Goal: Task Accomplishment & Management: Use online tool/utility

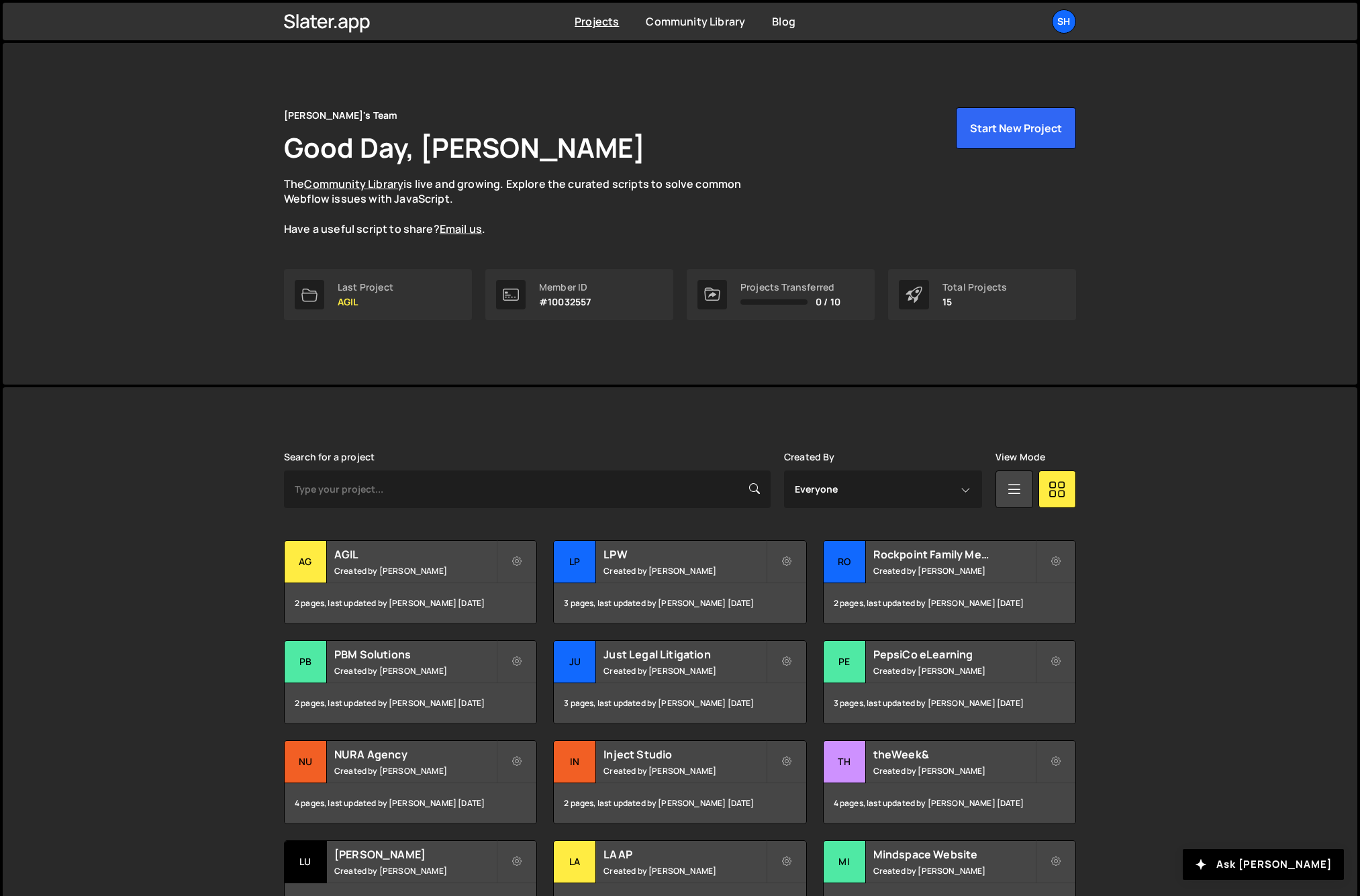
click at [179, 474] on div "[PERSON_NAME] is designed for desktop use. Please use a larger screen to access…" at bounding box center [680, 708] width 1354 height 642
click at [1000, 127] on button "Start New Project" at bounding box center [1015, 128] width 120 height 42
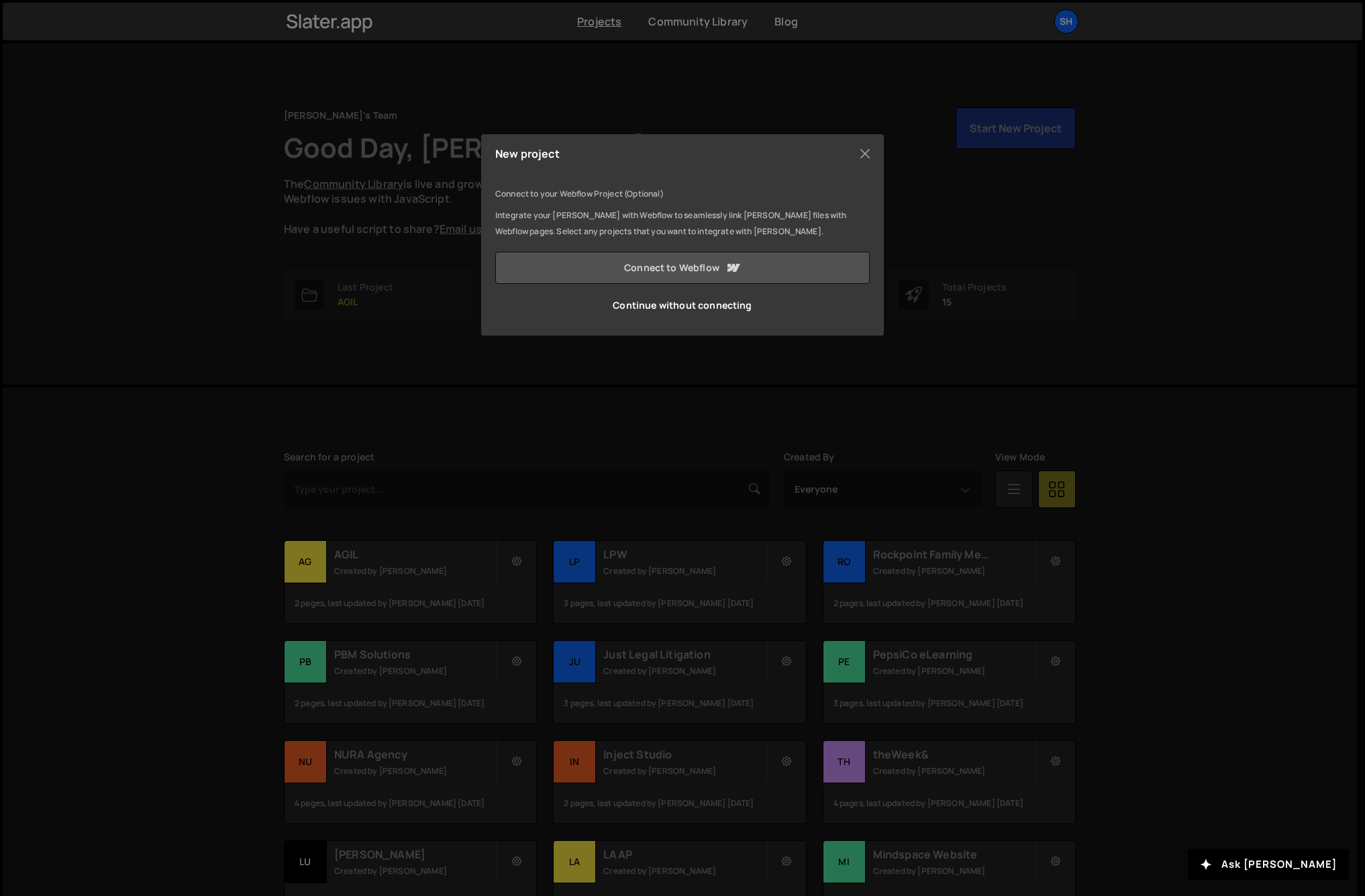
click at [614, 275] on link "Connect to Webflow" at bounding box center [683, 267] width 375 height 32
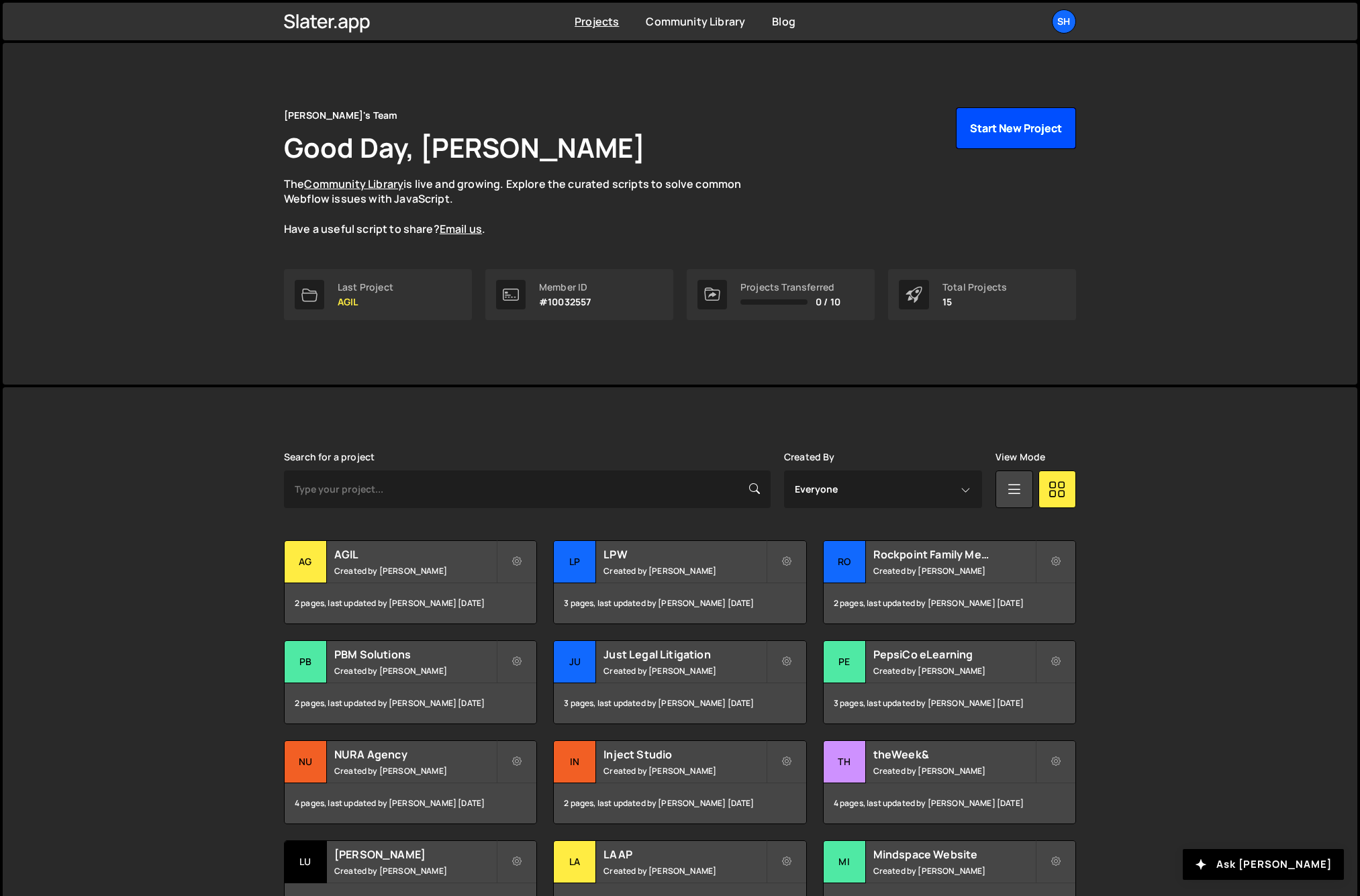
click at [990, 121] on button "Start New Project" at bounding box center [1015, 128] width 120 height 42
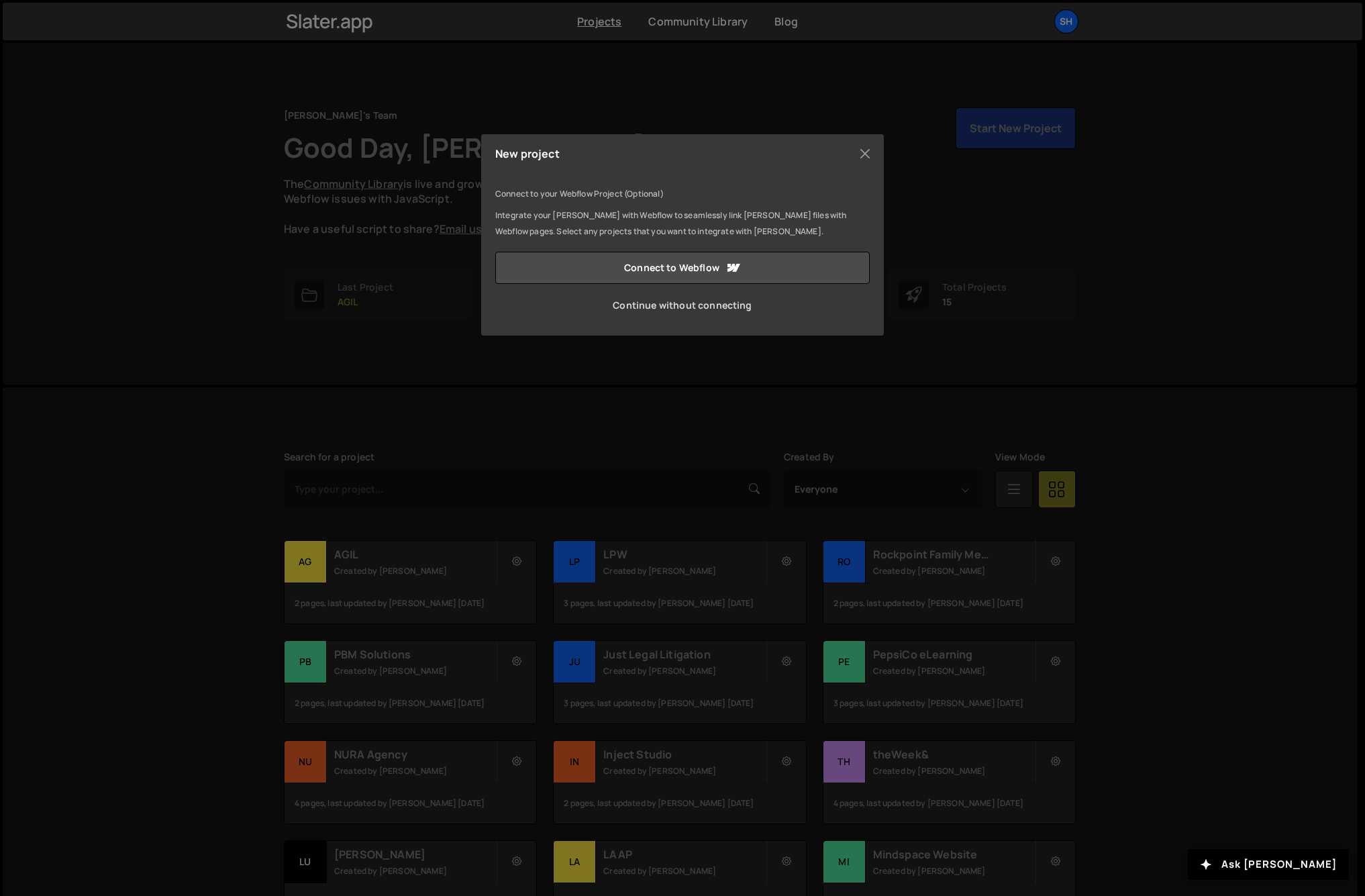
click at [695, 294] on link "Continue without connecting" at bounding box center [683, 305] width 375 height 32
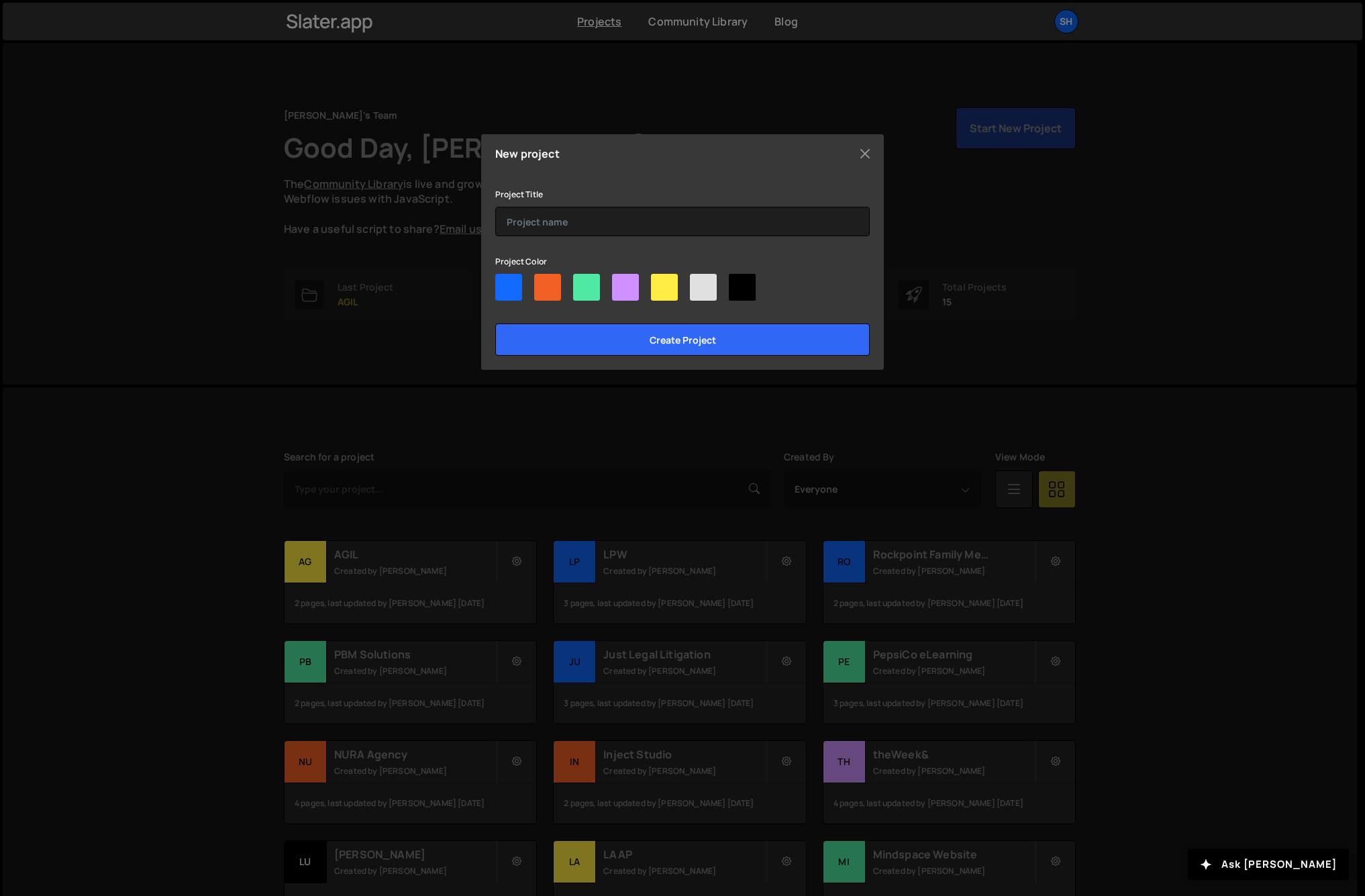
click at [540, 286] on div at bounding box center [547, 287] width 27 height 27
click at [540, 283] on input"] "radio" at bounding box center [538, 277] width 8 height 8
radio input"] "true"
click at [652, 346] on input "Create project" at bounding box center [683, 339] width 375 height 32
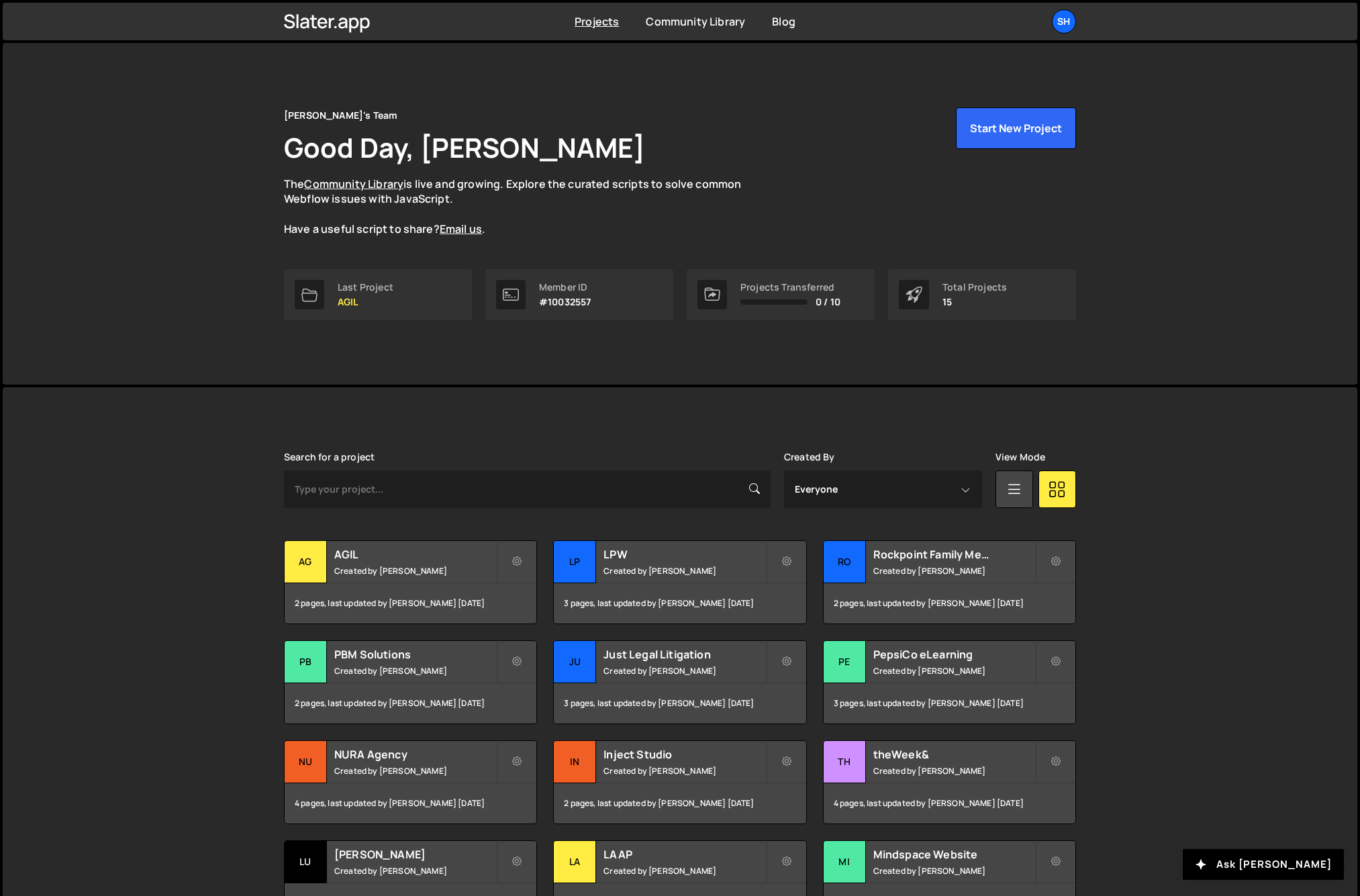
click at [145, 460] on div "Slater is designed for desktop use. Please use a larger screen to access the fu…" at bounding box center [680, 708] width 1354 height 642
click at [1022, 129] on button "Start New Project" at bounding box center [1015, 128] width 120 height 42
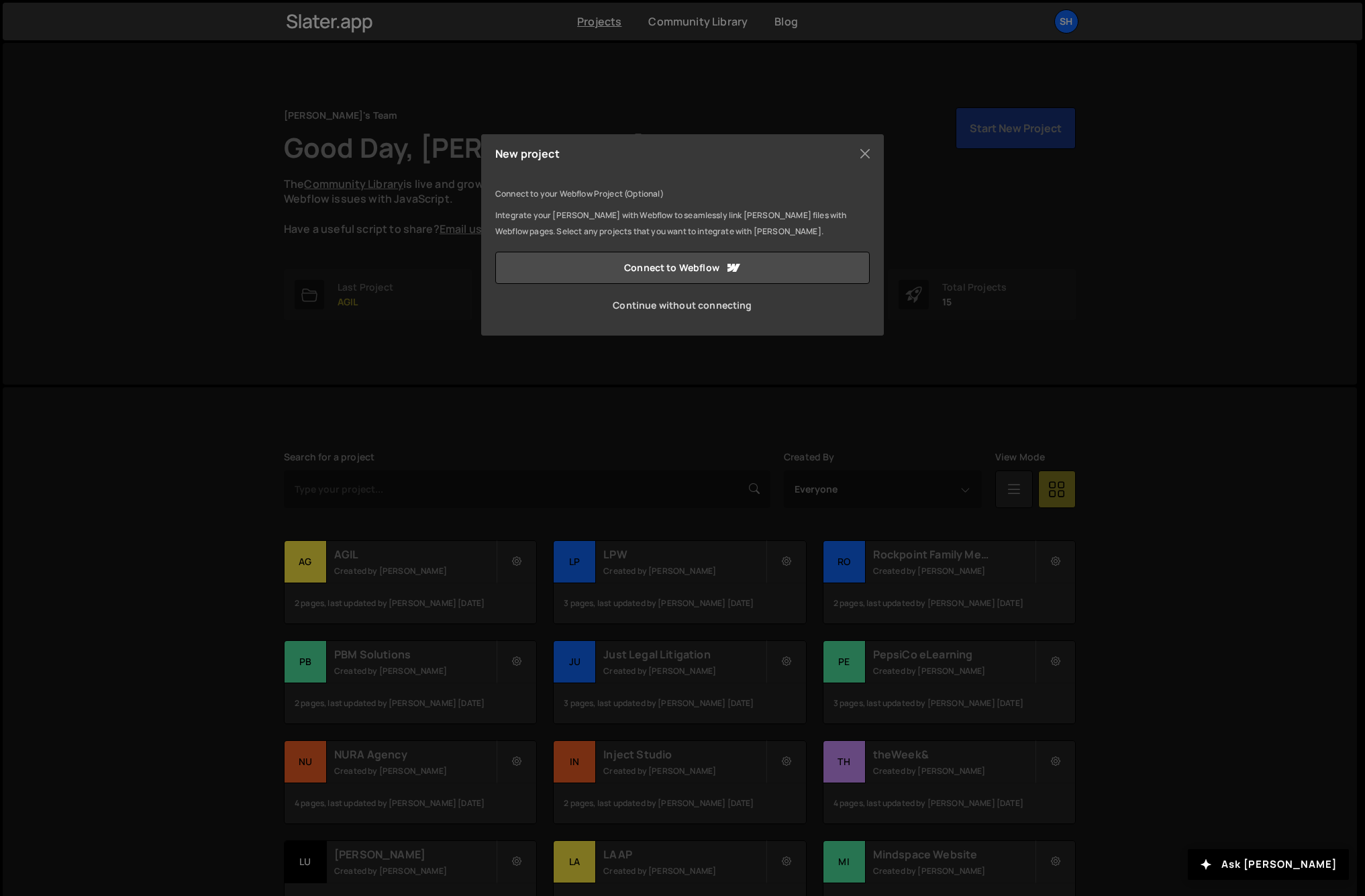
click at [654, 311] on link "Continue without connecting" at bounding box center [683, 305] width 375 height 32
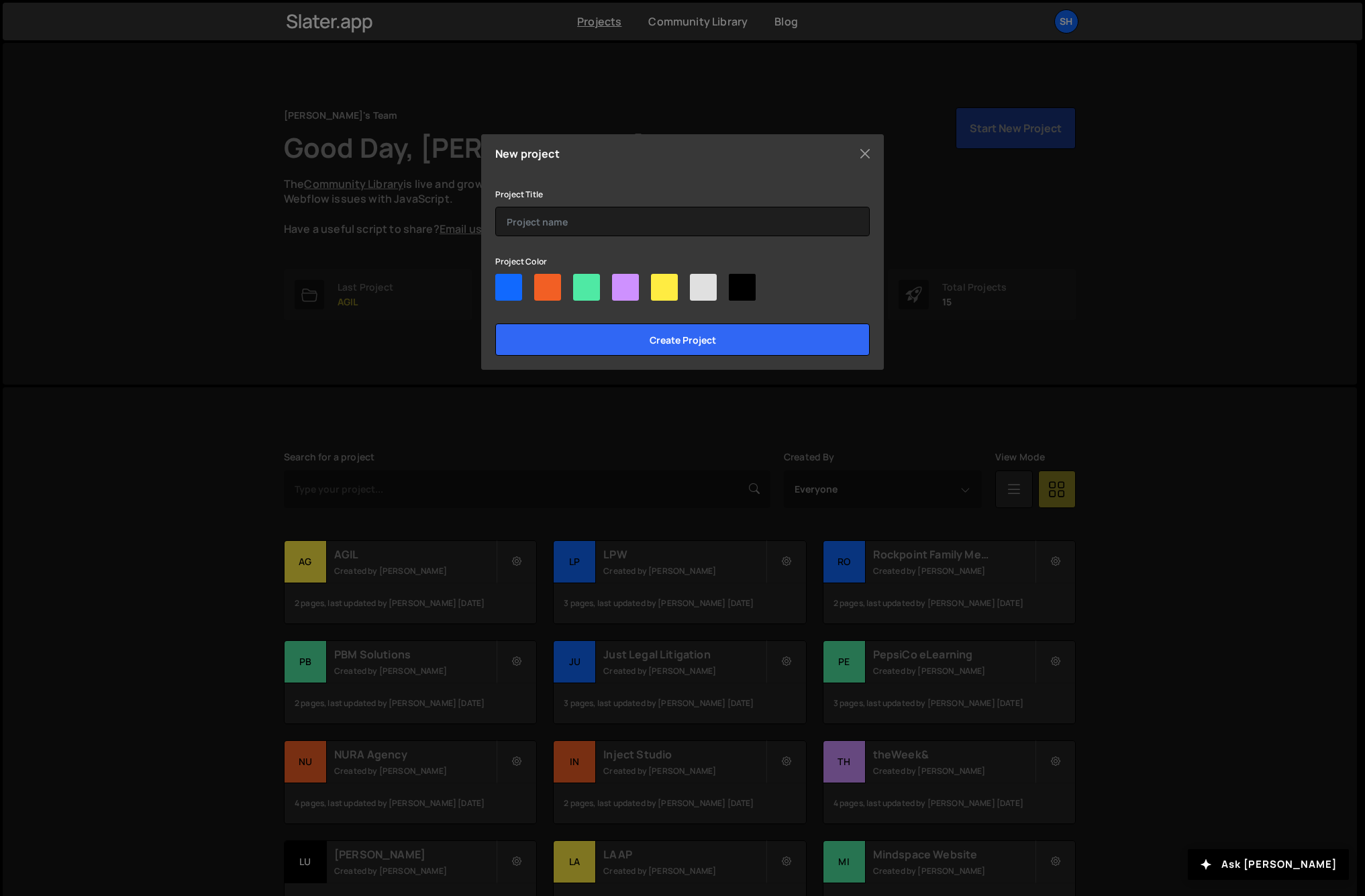
drag, startPoint x: 549, startPoint y: 287, endPoint x: 551, endPoint y: 275, distance: 12.2
click at [549, 287] on div at bounding box center [547, 287] width 27 height 27
click at [543, 283] on input"] "radio" at bounding box center [538, 277] width 8 height 8
radio input"] "true"
click at [557, 224] on input "text" at bounding box center [683, 222] width 375 height 30
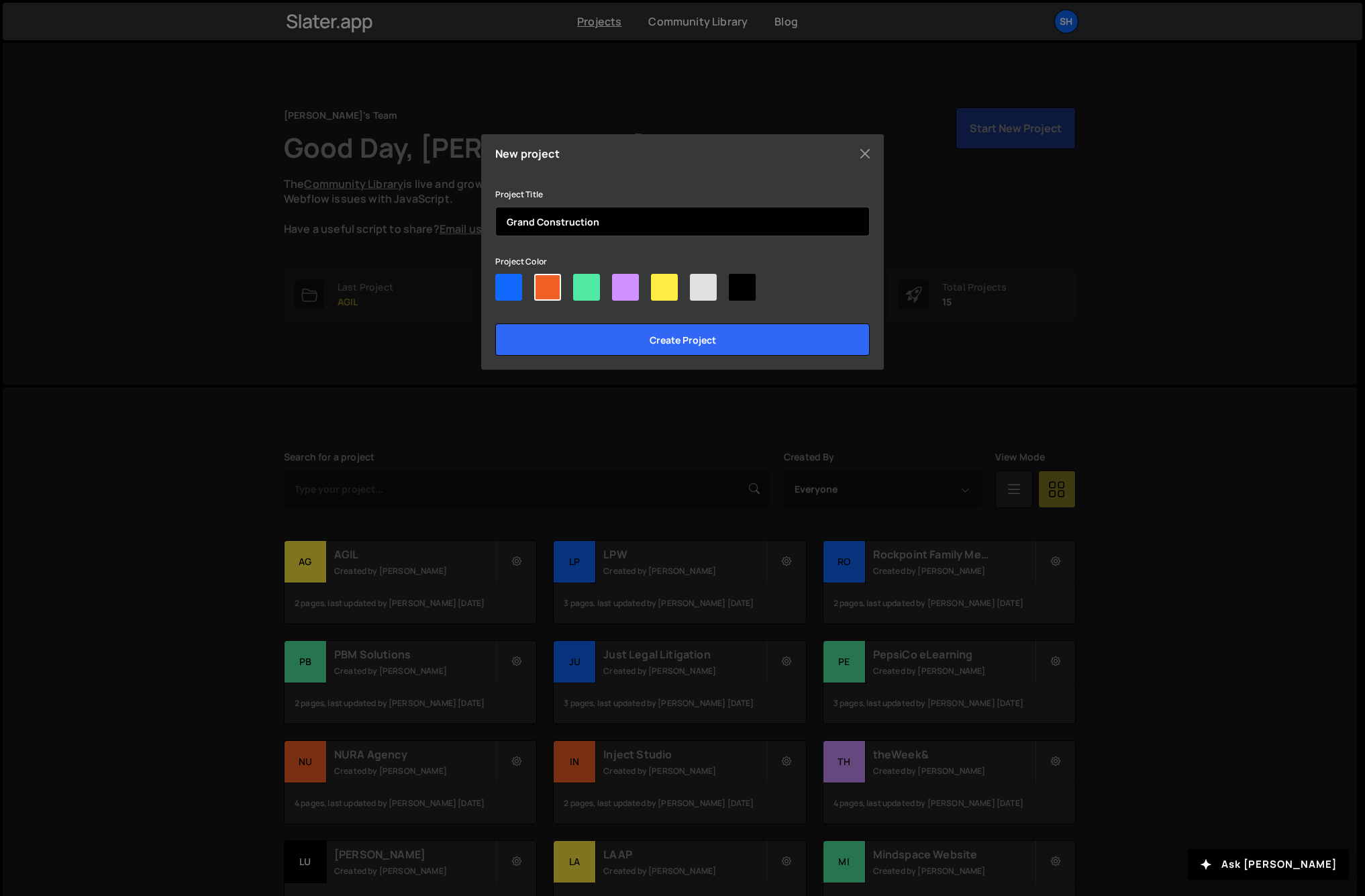
type input "Grand Construction"
click at [496, 324] on input "Create project" at bounding box center [683, 339] width 375 height 32
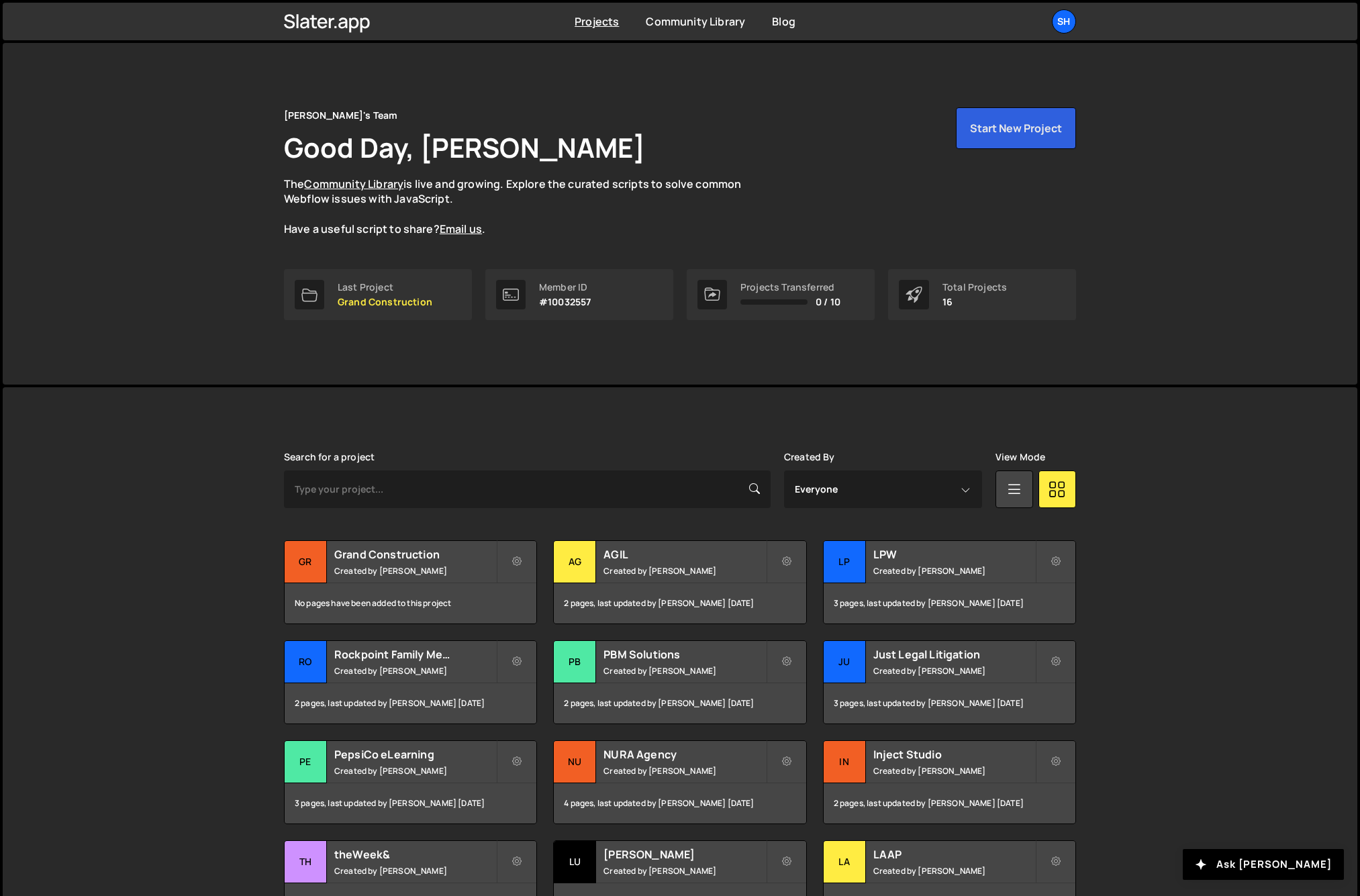
click at [704, 334] on div "Shelby's Team Good Day, Shelby Buquet The Community Library is live and growing…" at bounding box center [679, 213] width 832 height 341
click at [297, 568] on div "Gr" at bounding box center [306, 562] width 43 height 43
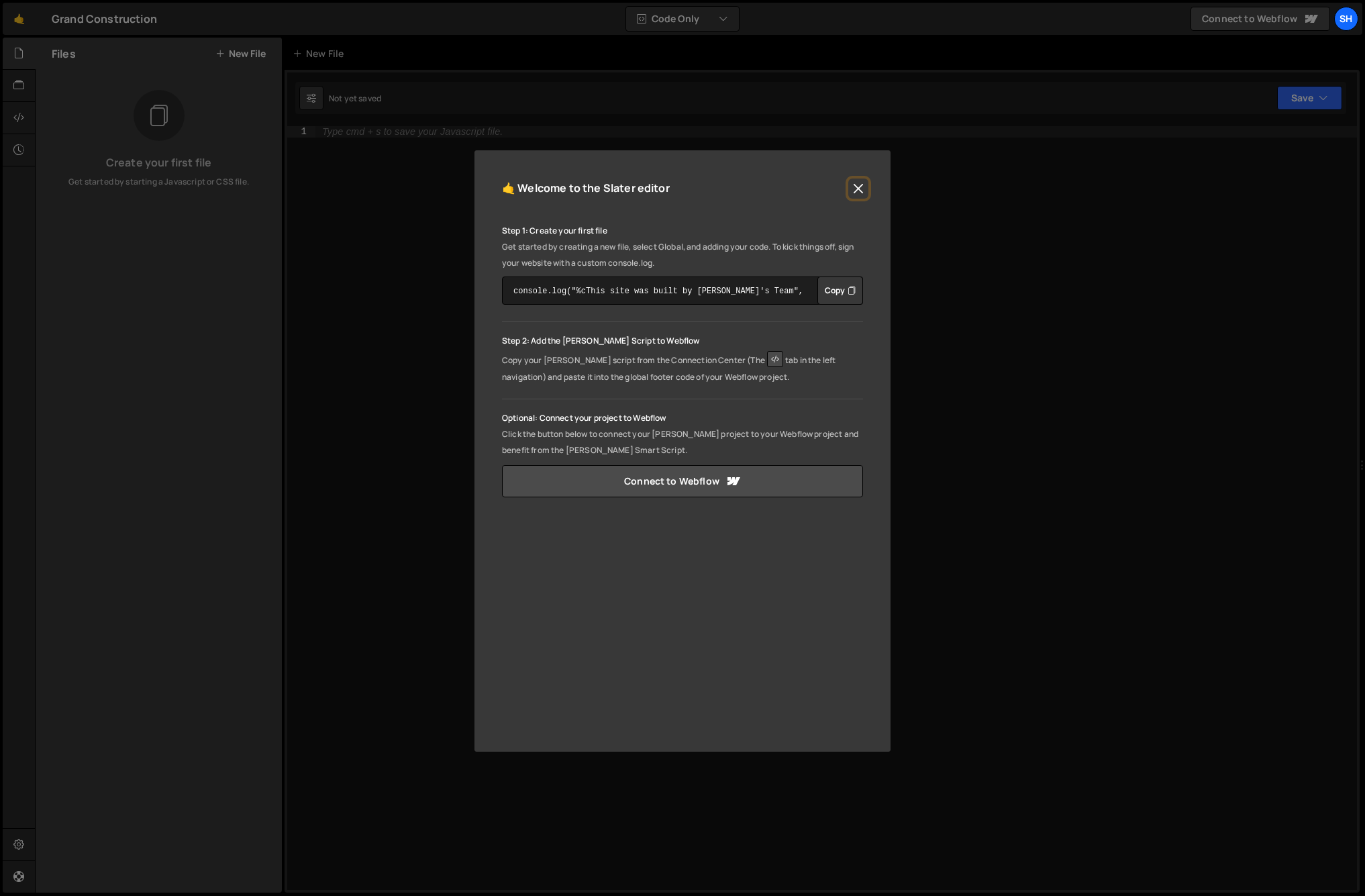
click at [858, 179] on button "Close" at bounding box center [858, 188] width 20 height 20
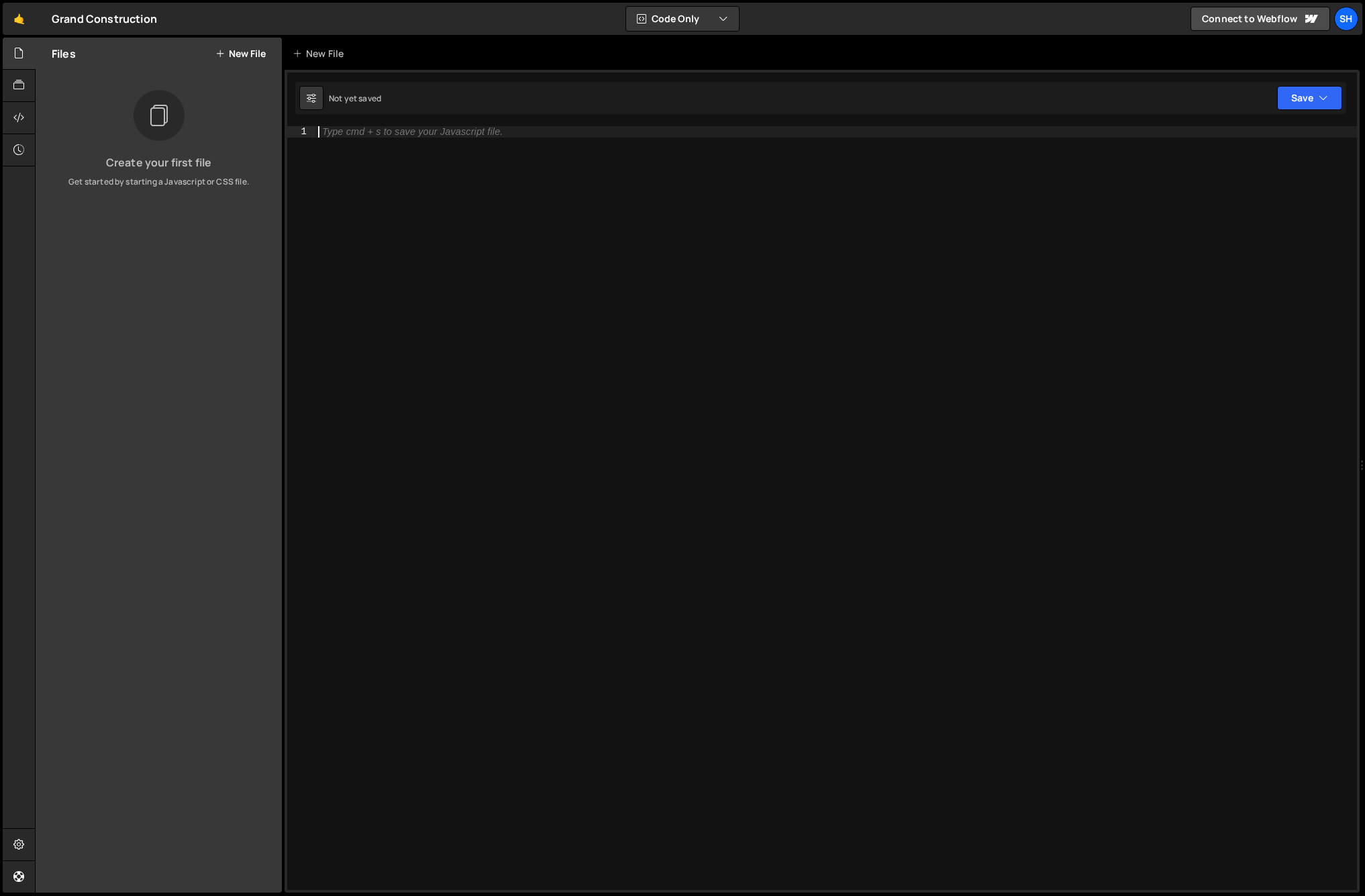
click at [474, 285] on div "Type cmd + s to save your Javascript file." at bounding box center [836, 518] width 1042 height 786
click at [238, 52] on button "New File" at bounding box center [240, 54] width 50 height 11
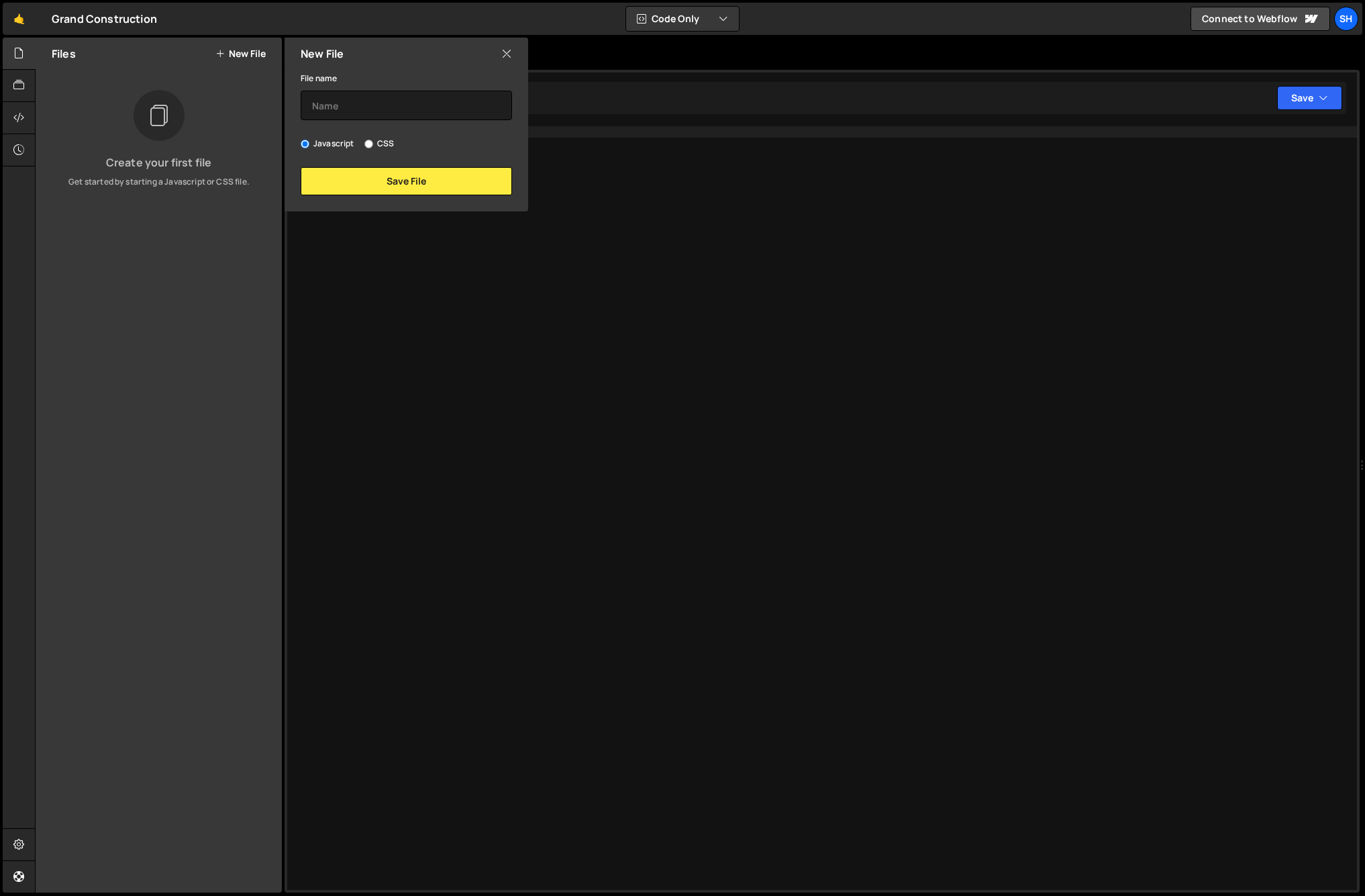
click at [215, 48] on button "New File" at bounding box center [240, 54] width 50 height 11
click at [388, 108] on input "text" at bounding box center [406, 106] width 212 height 30
click at [401, 180] on button "Save File" at bounding box center [406, 181] width 212 height 28
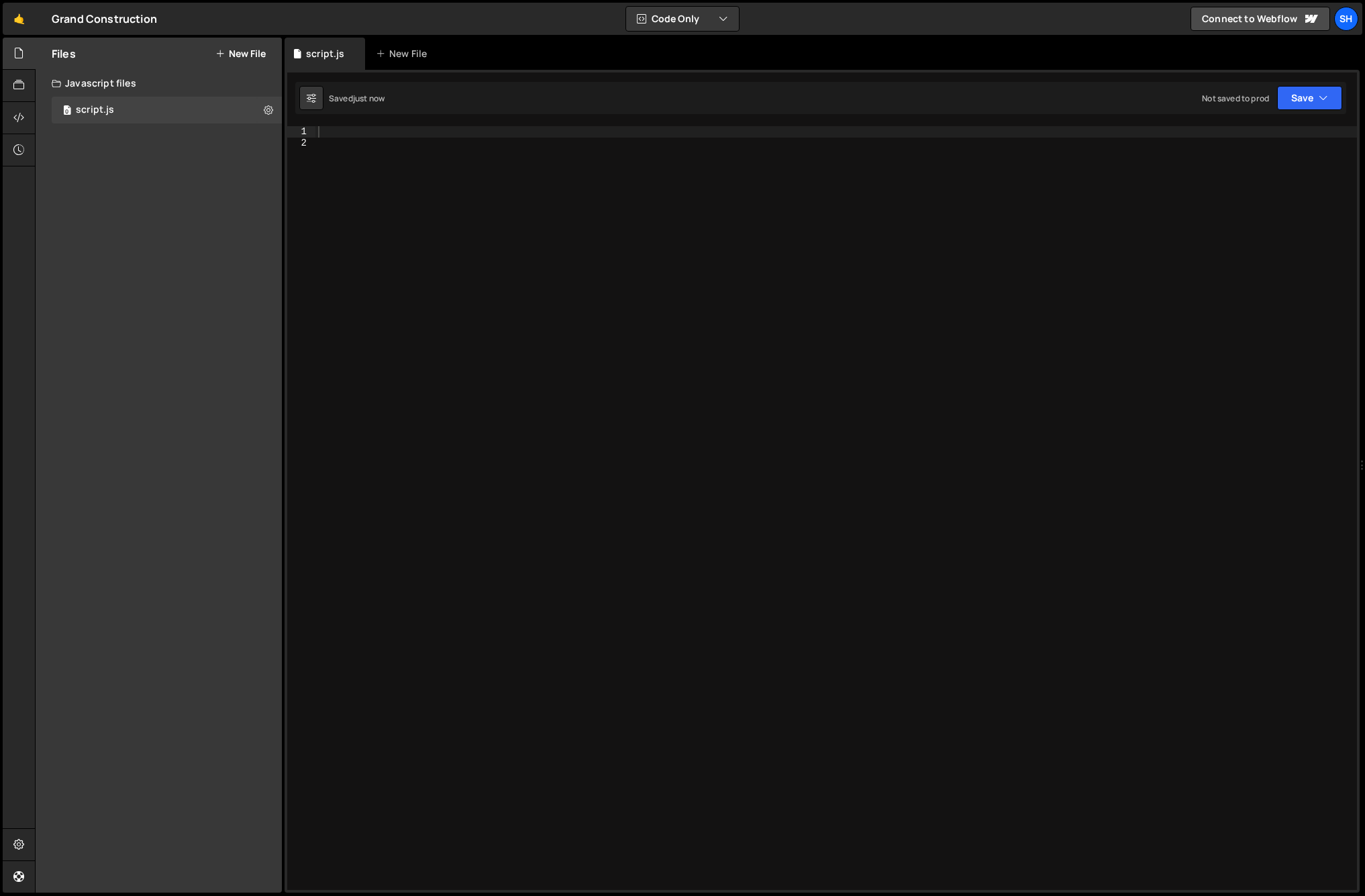
click at [243, 52] on button "New File" at bounding box center [240, 54] width 50 height 11
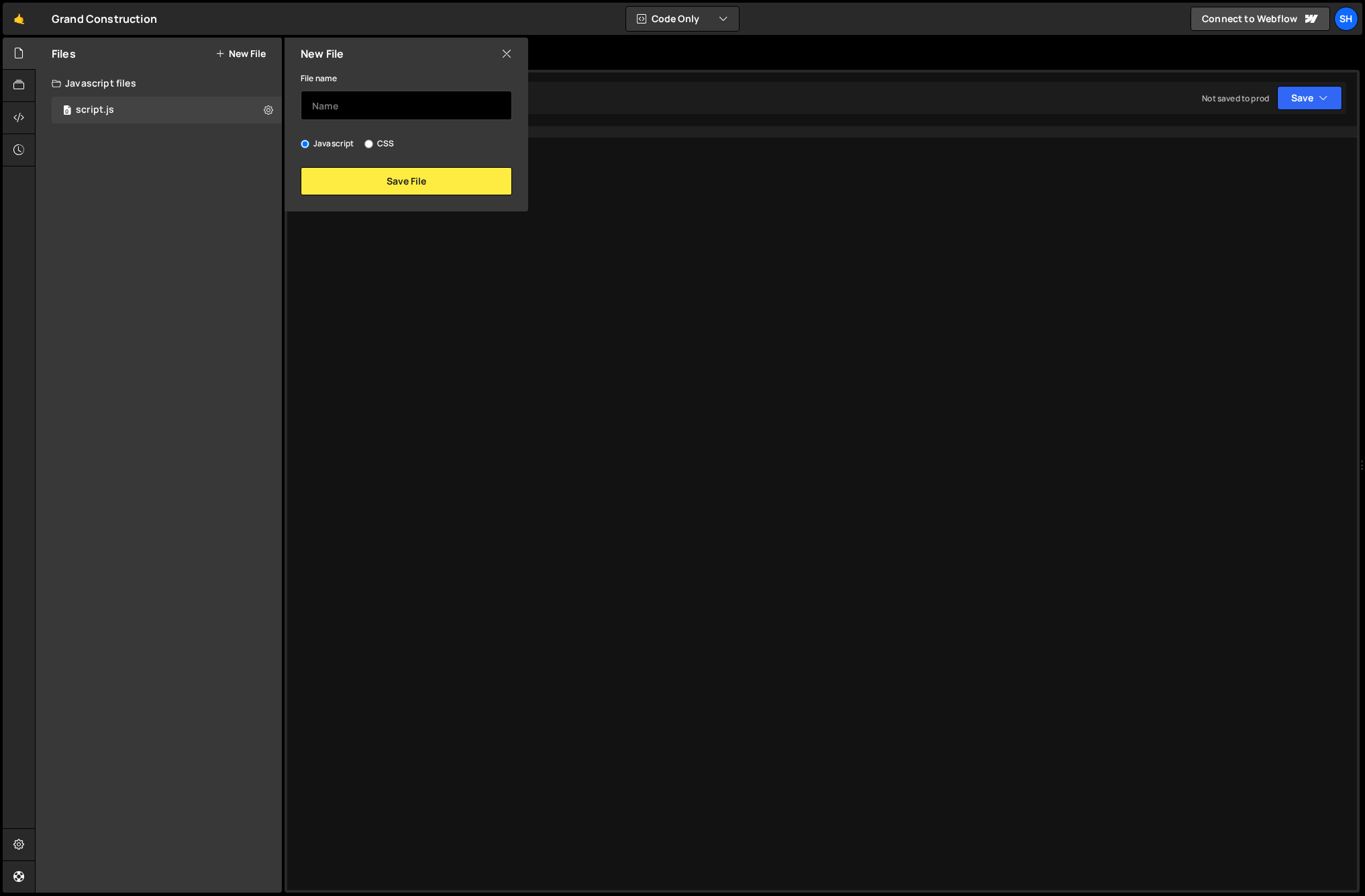
click at [336, 106] on input "text" at bounding box center [406, 106] width 212 height 30
click at [400, 174] on button "Save File" at bounding box center [406, 181] width 212 height 28
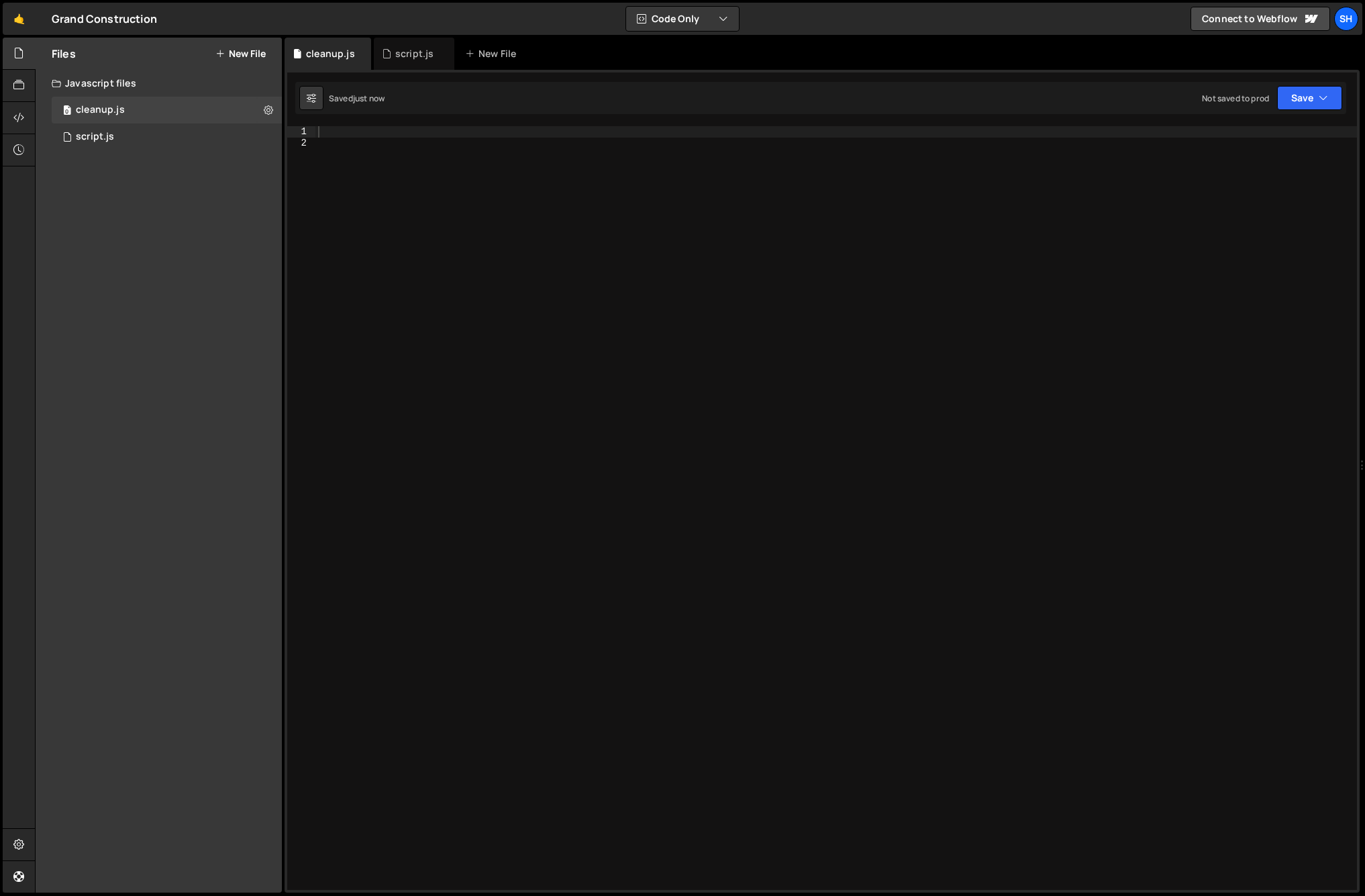
click at [251, 59] on button "New File" at bounding box center [240, 54] width 50 height 11
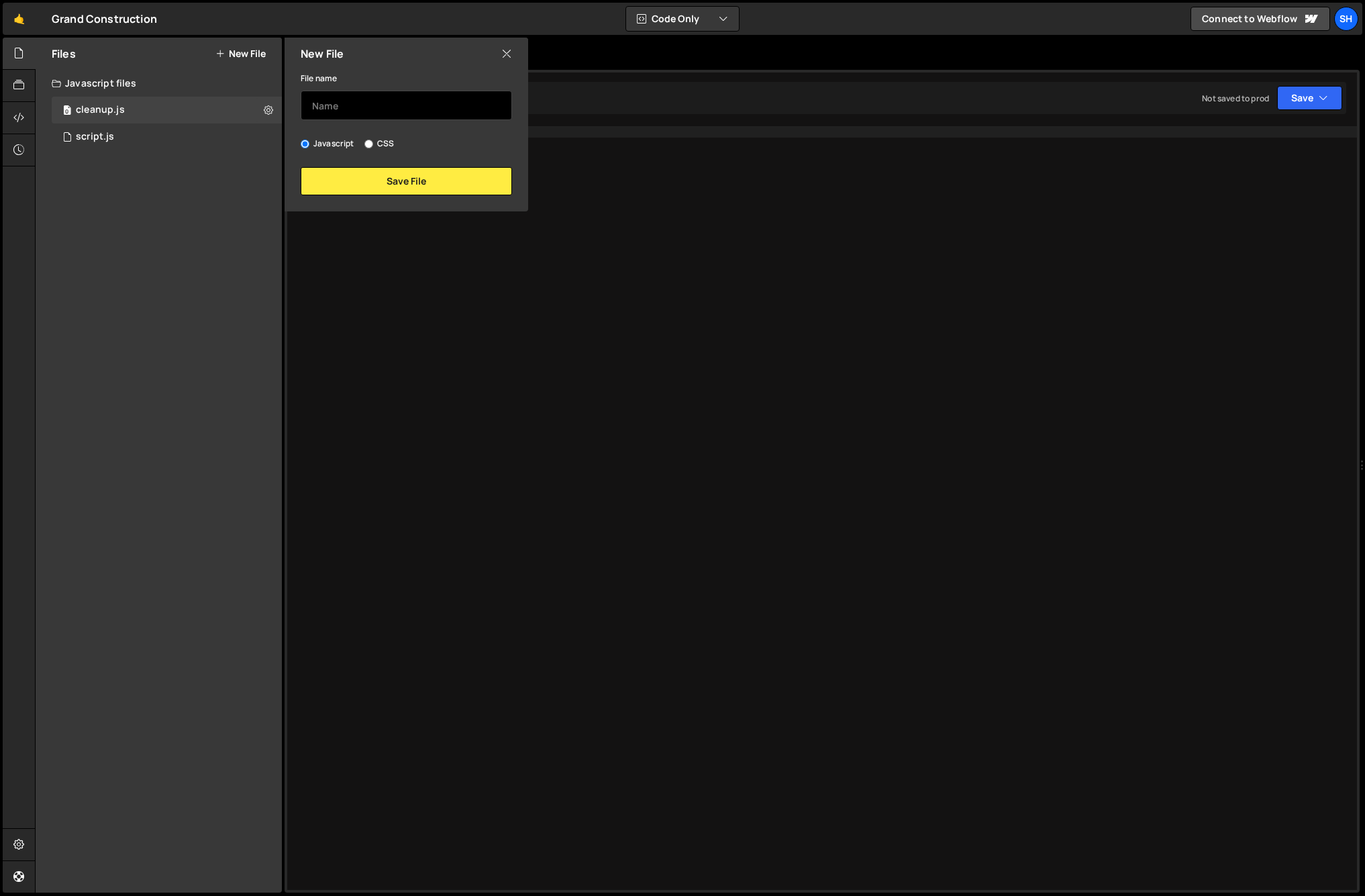
click at [336, 113] on input "text" at bounding box center [406, 106] width 212 height 30
type input "backup"
click at [357, 179] on button "Save File" at bounding box center [406, 181] width 212 height 28
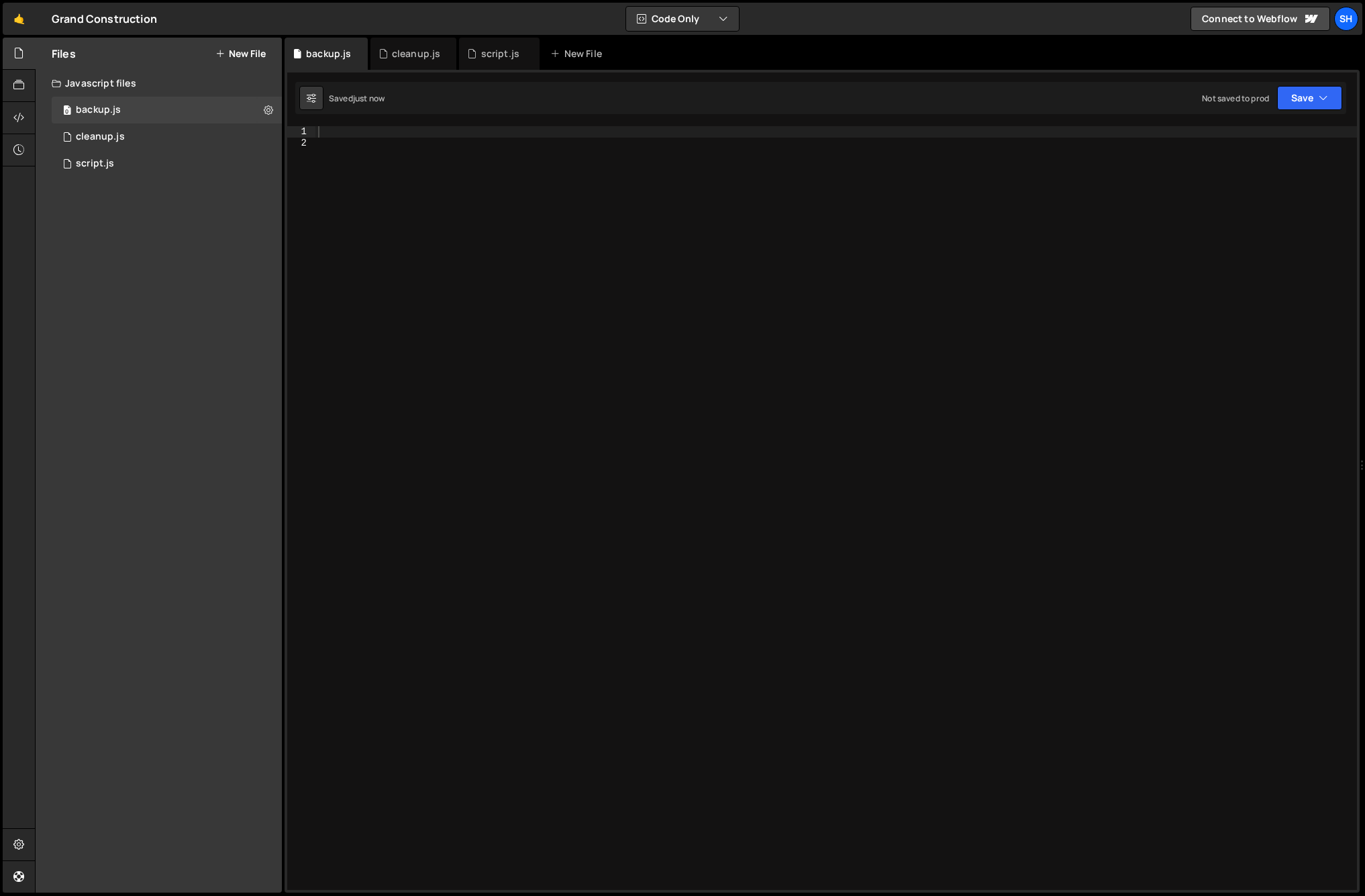
drag, startPoint x: 181, startPoint y: 224, endPoint x: 151, endPoint y: 175, distance: 57.5
click at [180, 224] on div "Files New File Create your first file Get started by starting a Javascript or C…" at bounding box center [159, 466] width 247 height 855
click at [157, 145] on div "0 cleanup.js 0" at bounding box center [167, 136] width 230 height 27
click at [151, 158] on div "0 script.js 0" at bounding box center [167, 163] width 230 height 27
drag, startPoint x: 439, startPoint y: 52, endPoint x: 419, endPoint y: 52, distance: 20.0
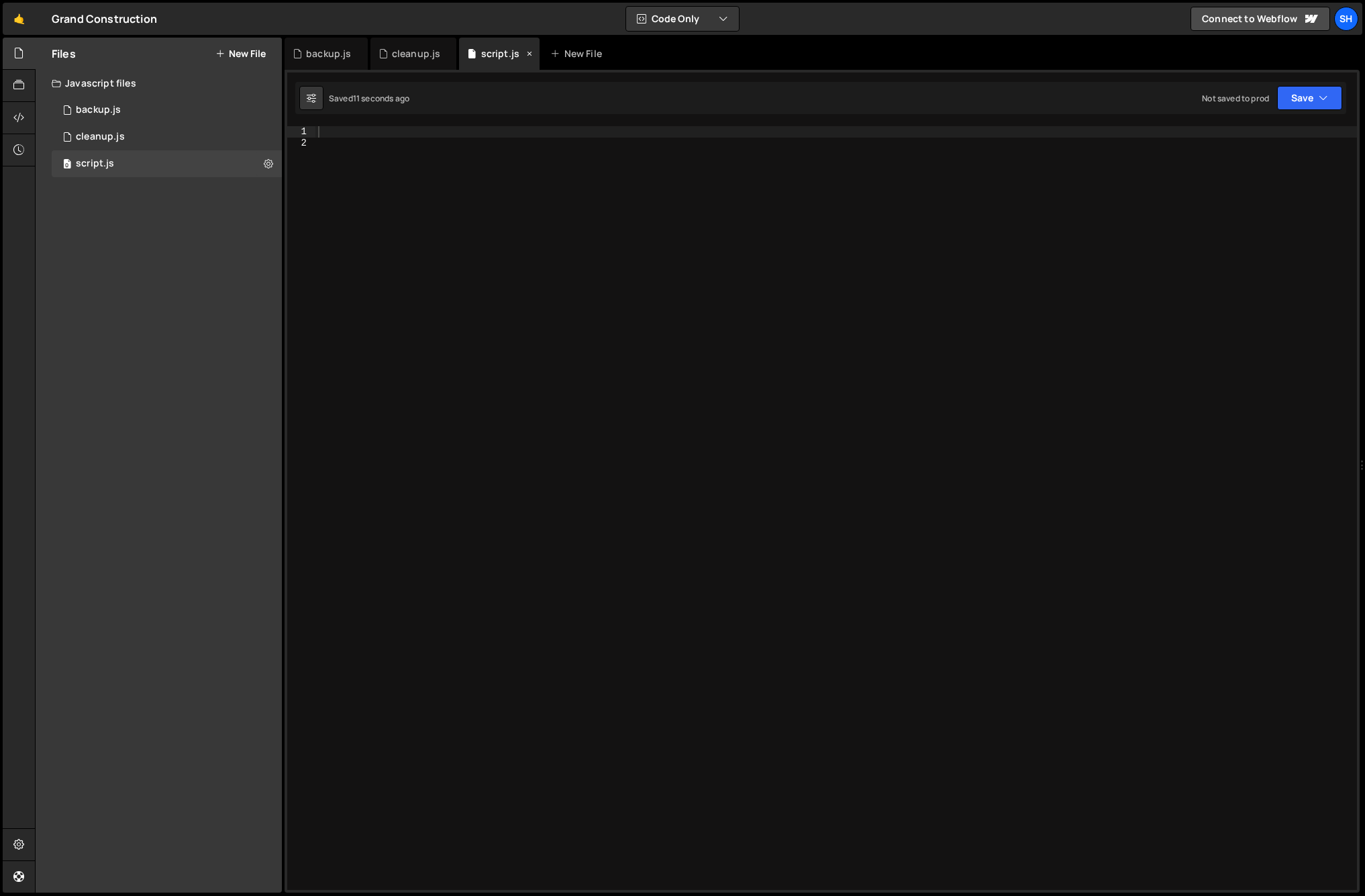
click at [0, 0] on icon at bounding box center [0, 0] width 0 height 0
click at [355, 51] on icon at bounding box center [357, 54] width 9 height 13
drag, startPoint x: 19, startPoint y: 123, endPoint x: 32, endPoint y: 131, distance: 15.3
click at [19, 123] on icon at bounding box center [19, 118] width 11 height 15
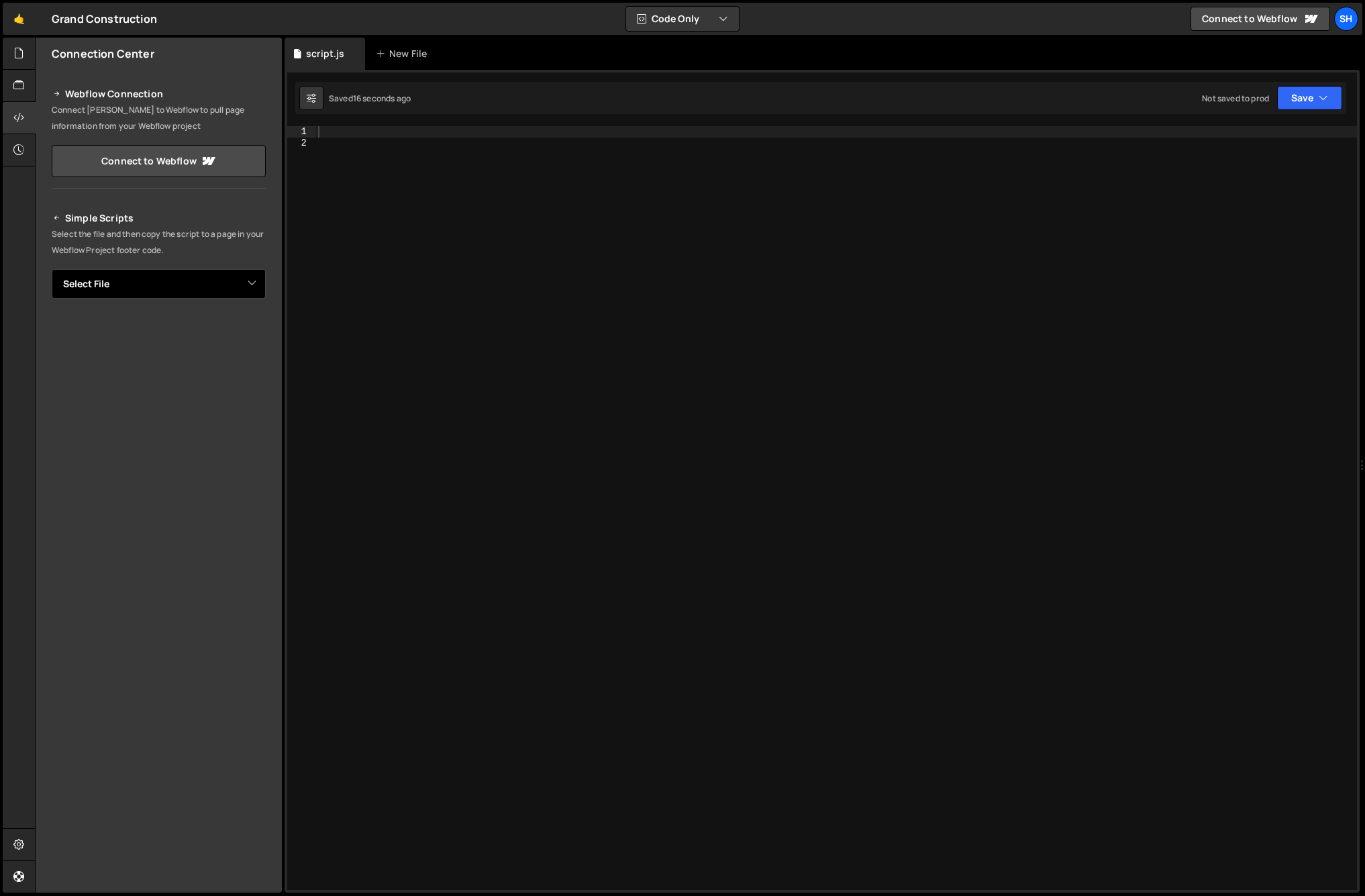
click at [157, 286] on select "Select File script.js cleanup.js backup.js" at bounding box center [159, 284] width 214 height 30
select select "45287"
click at [52, 269] on select "Select File script.js cleanup.js backup.js" at bounding box center [159, 284] width 214 height 30
click at [229, 328] on button "Copy" at bounding box center [225, 329] width 45 height 28
click at [154, 712] on div "Connection Center Webflow Connection Connect [PERSON_NAME] to Webflow to pull p…" at bounding box center [159, 466] width 247 height 855
